Goal: Transaction & Acquisition: Purchase product/service

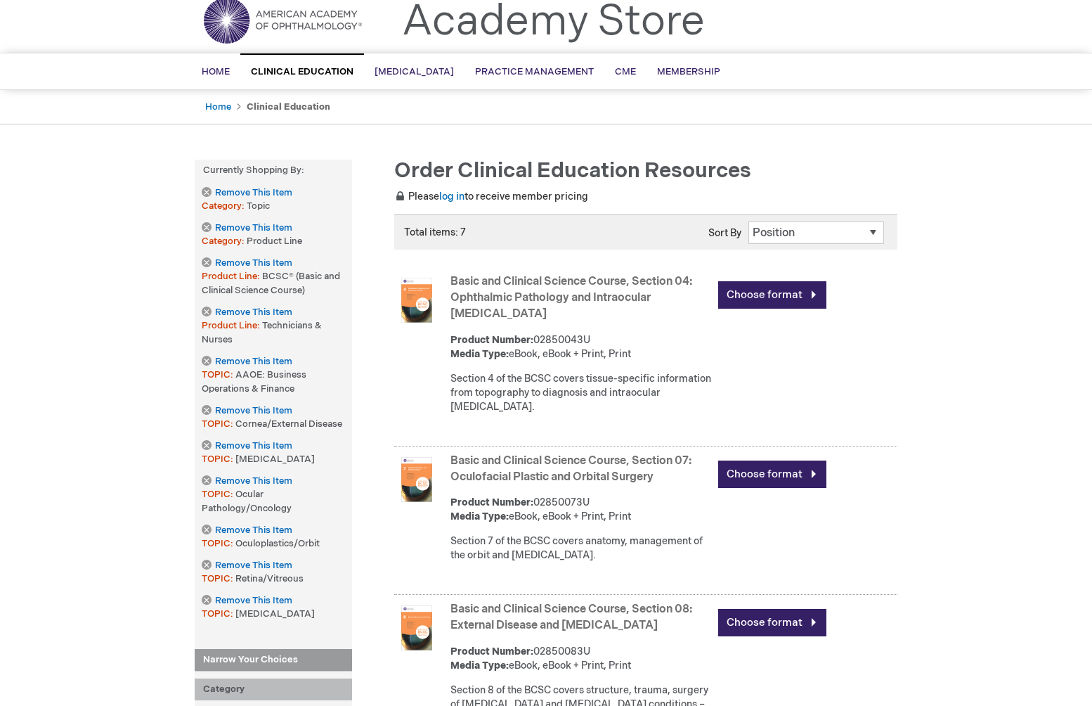
scroll to position [51, 0]
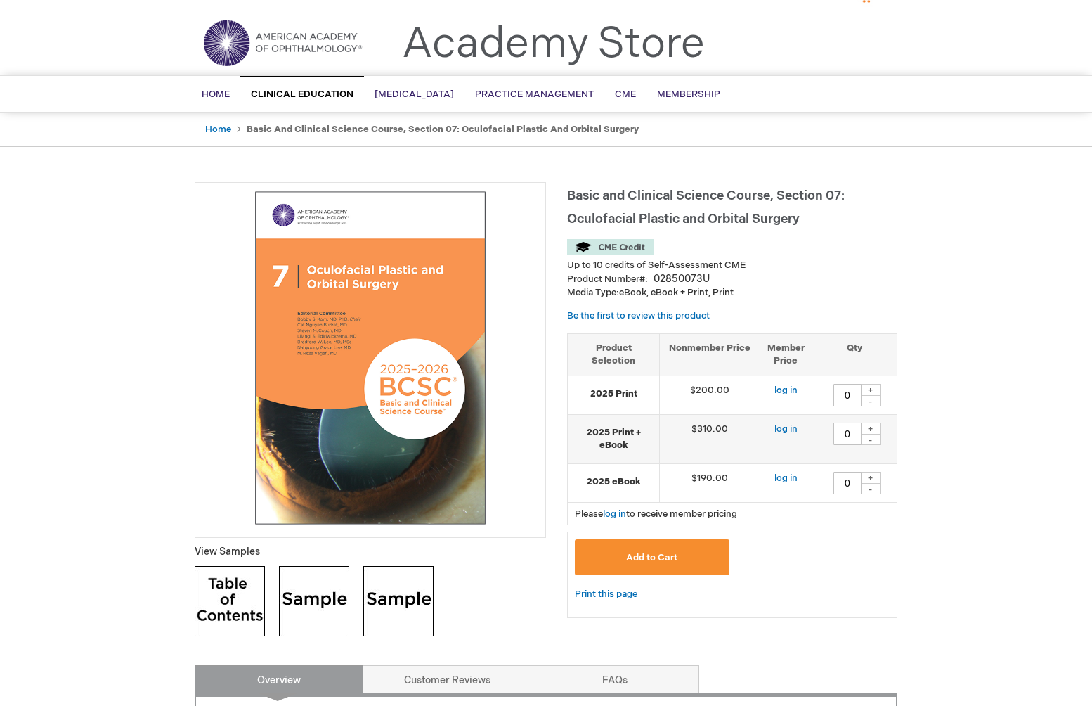
scroll to position [6, 0]
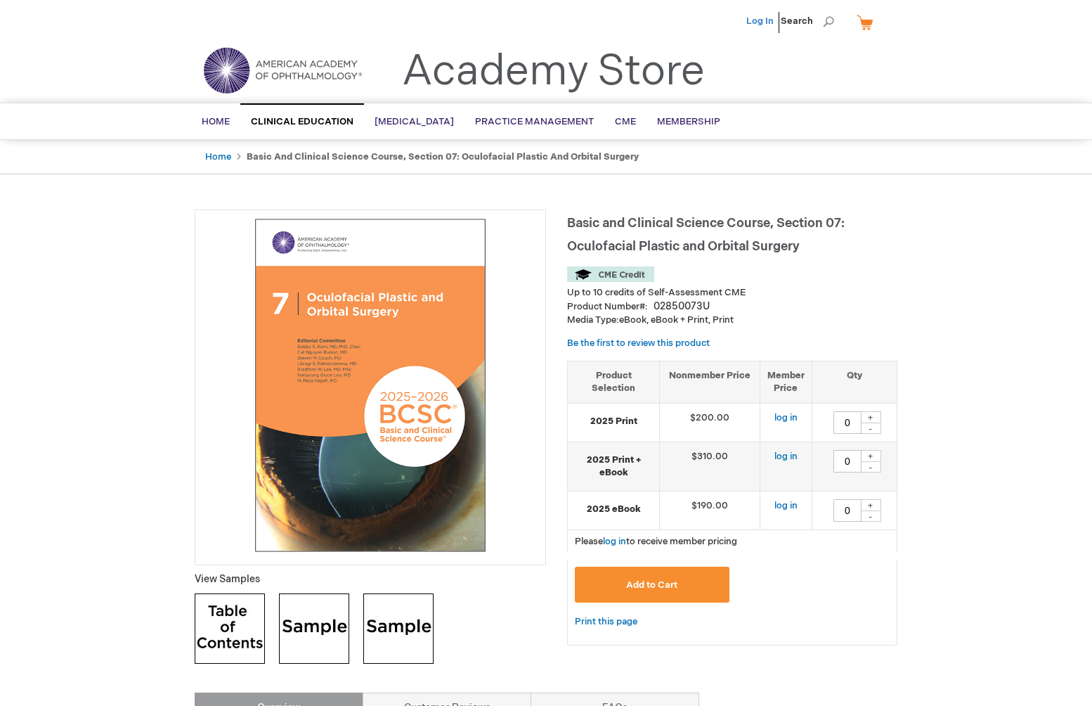
click at [761, 26] on link "Log In" at bounding box center [759, 20] width 27 height 11
